Goal: Task Accomplishment & Management: Manage account settings

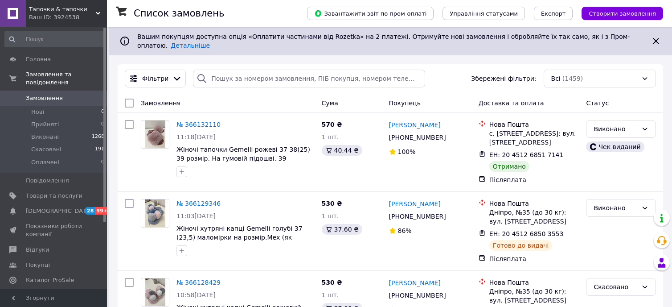
click at [100, 11] on div "Тапочки & тапочки Ваш ID: 3924538" at bounding box center [66, 13] width 81 height 27
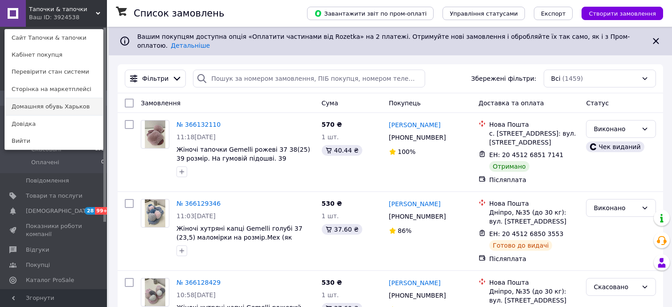
click at [86, 103] on link "Домашняя обувь Харьков" at bounding box center [54, 106] width 98 height 17
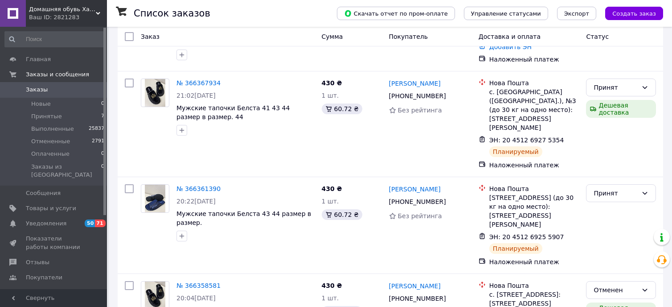
scroll to position [146, 0]
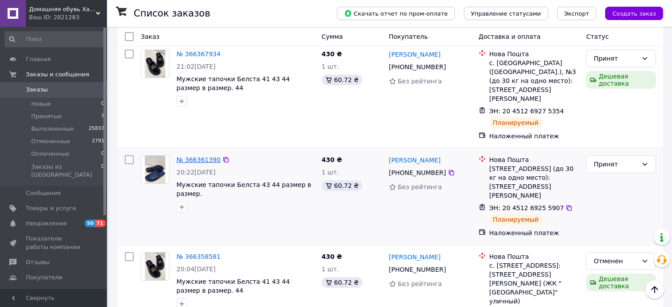
click at [195, 156] on link "№ 366361390" at bounding box center [199, 159] width 44 height 7
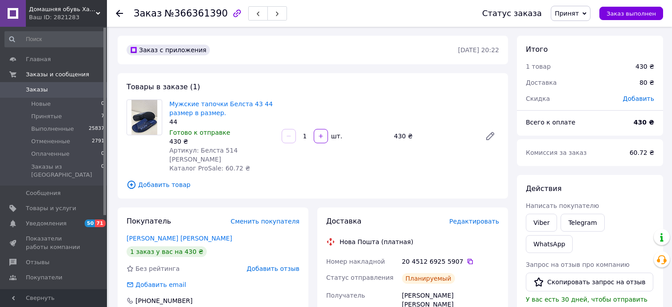
click at [119, 12] on icon at bounding box center [119, 13] width 7 height 7
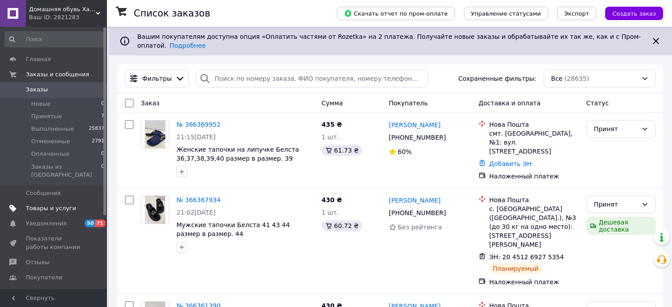
click at [58, 204] on span "Товары и услуги" at bounding box center [51, 208] width 50 height 8
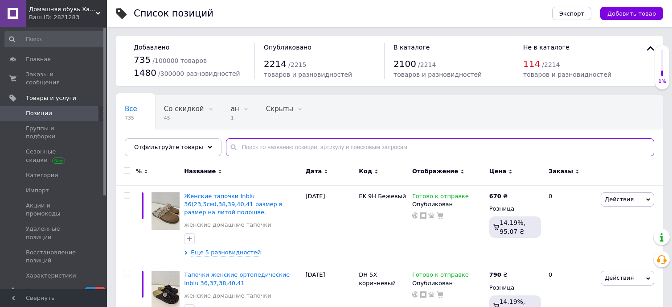
click at [240, 146] on input "text" at bounding box center [440, 147] width 428 height 18
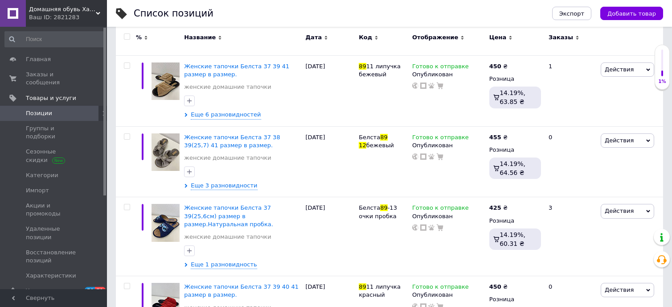
scroll to position [222, 0]
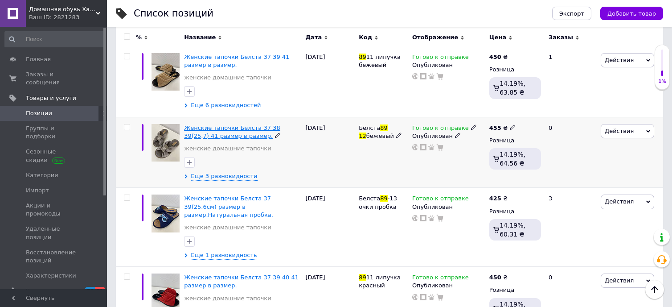
type input "89 12"
click at [263, 126] on span "Женские тапочки Белста 37 38 39(25,7) 41 размер в размер." at bounding box center [232, 131] width 96 height 15
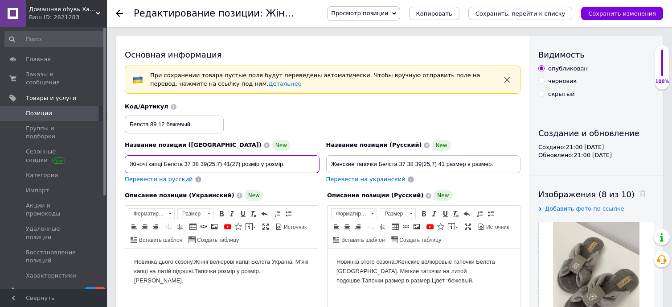
click at [193, 158] on input "Жіночі капці Белста 37 38 39(25,7) 41(27) розмір у розмір." at bounding box center [222, 164] width 195 height 18
type input "Жіночі капці Белста 38 39(25,7) 41(27) розмір у розмір."
click at [407, 160] on input "Женские тапочки Белста 37 38 39(25,7) 41 размер в размер." at bounding box center [423, 164] width 195 height 18
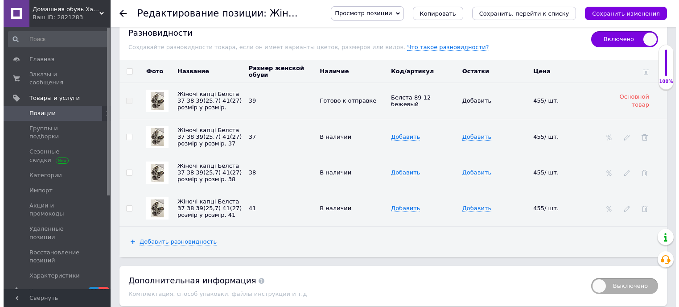
scroll to position [1378, 0]
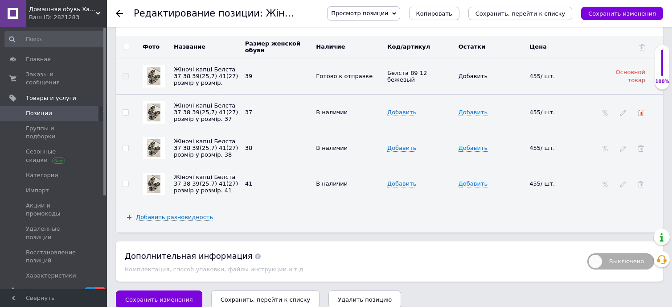
type input "Женские тапочки Белста 38 39(25,7) 41 размер в размер."
click at [642, 110] on use at bounding box center [641, 113] width 6 height 6
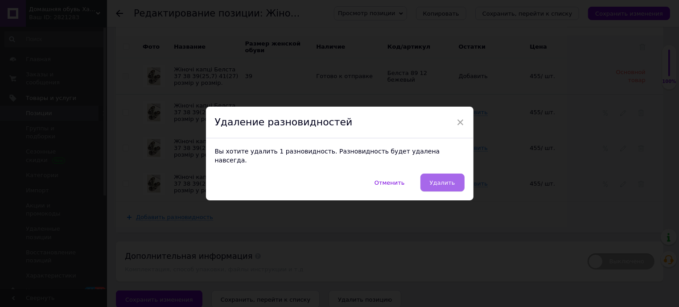
click at [447, 179] on span "Удалить" at bounding box center [442, 182] width 25 height 7
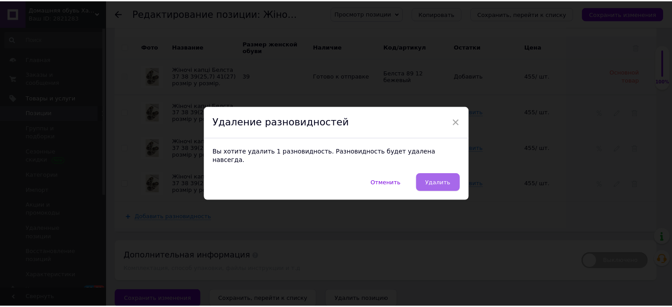
scroll to position [1342, 0]
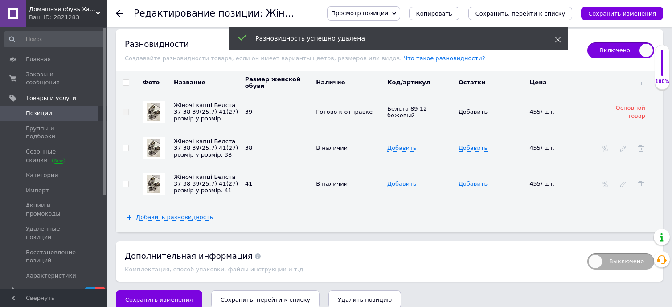
click at [558, 39] on use at bounding box center [558, 40] width 6 height 6
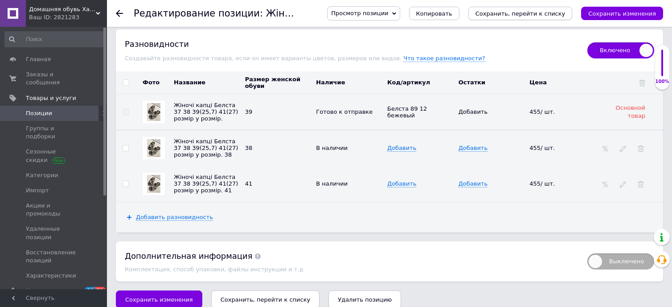
click at [549, 12] on icon "Сохранить, перейти к списку" at bounding box center [521, 13] width 90 height 7
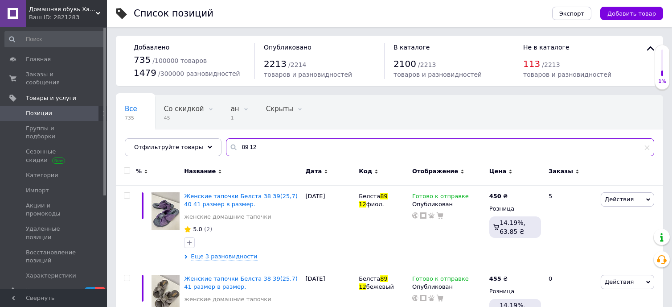
click at [310, 142] on input "89 12" at bounding box center [440, 147] width 428 height 18
type input "8"
